Goal: Register for event/course

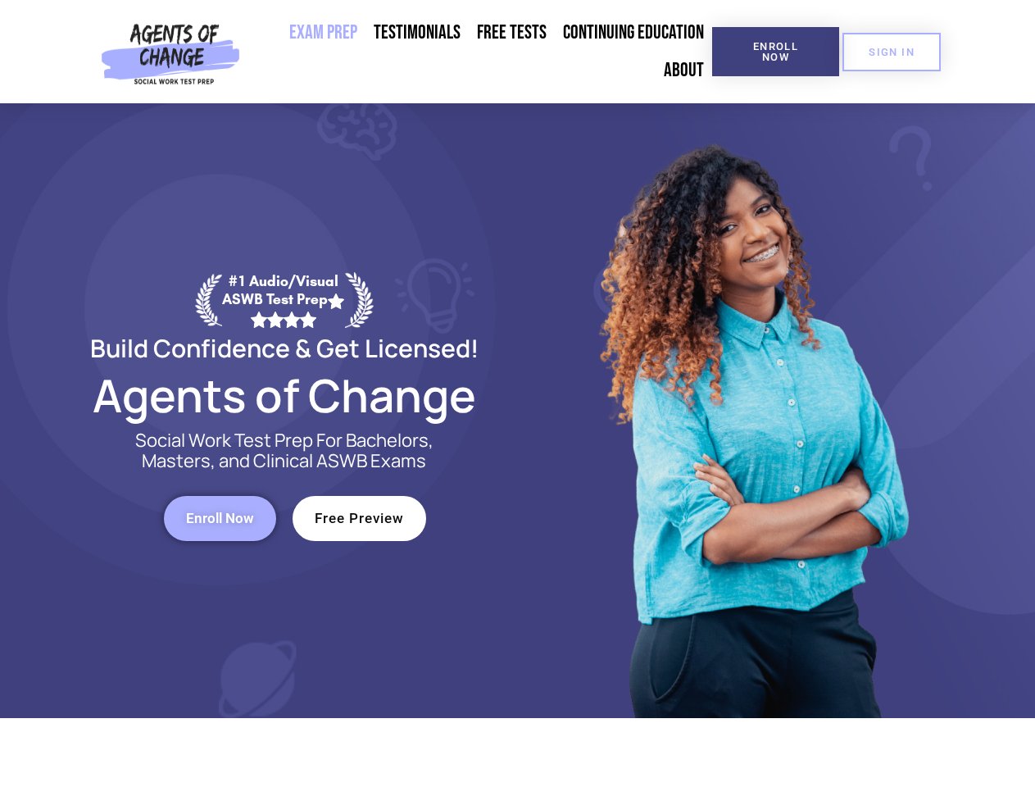
click at [518, 393] on div at bounding box center [751, 410] width 467 height 615
click at [775, 52] on span "Enroll Now" at bounding box center [776, 51] width 75 height 21
click at [892, 52] on span "SIGN IN" at bounding box center [892, 52] width 46 height 11
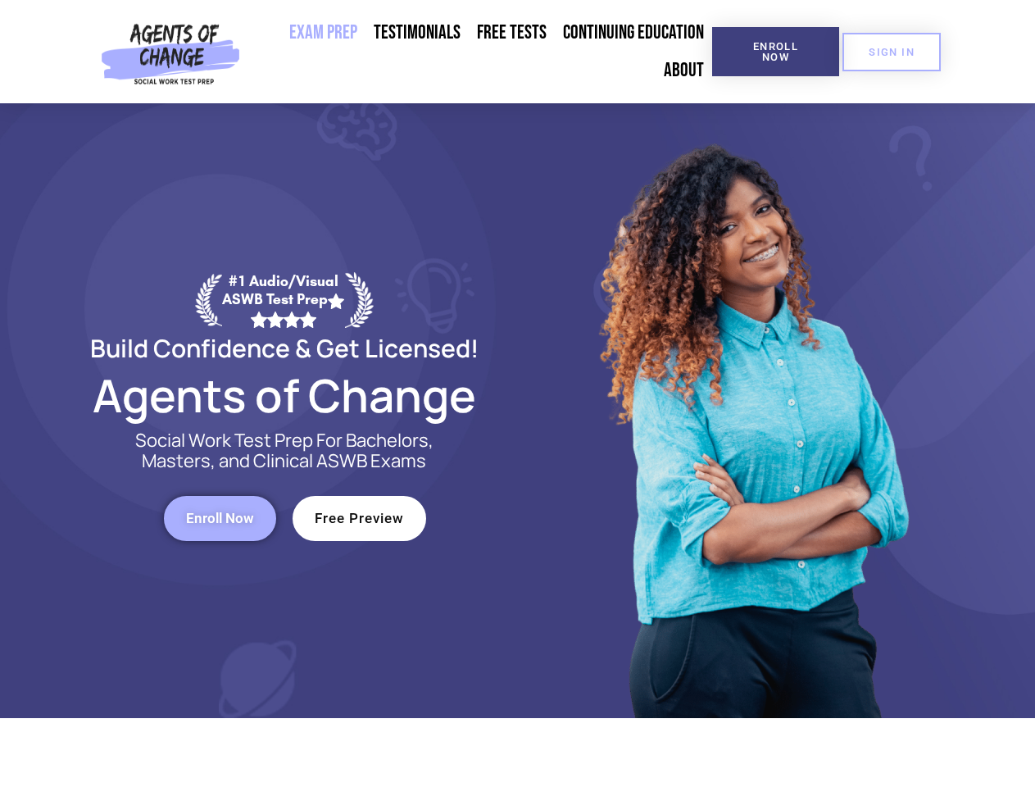
click at [220, 518] on span "Enroll Now" at bounding box center [220, 519] width 68 height 14
click at [359, 518] on span "Free Preview" at bounding box center [359, 519] width 89 height 14
